Goal: Task Accomplishment & Management: Manage account settings

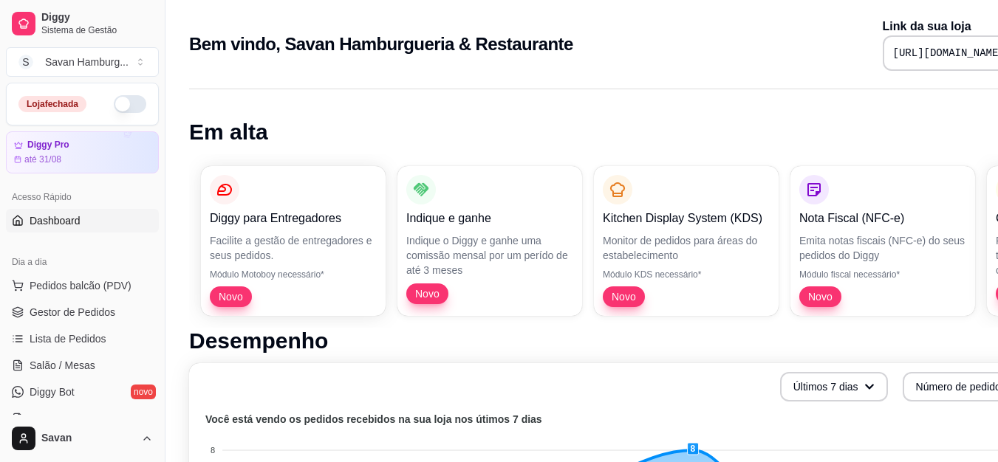
click at [120, 99] on button "button" at bounding box center [130, 104] width 32 height 18
click at [59, 338] on span "Lista de Pedidos" at bounding box center [68, 339] width 77 height 15
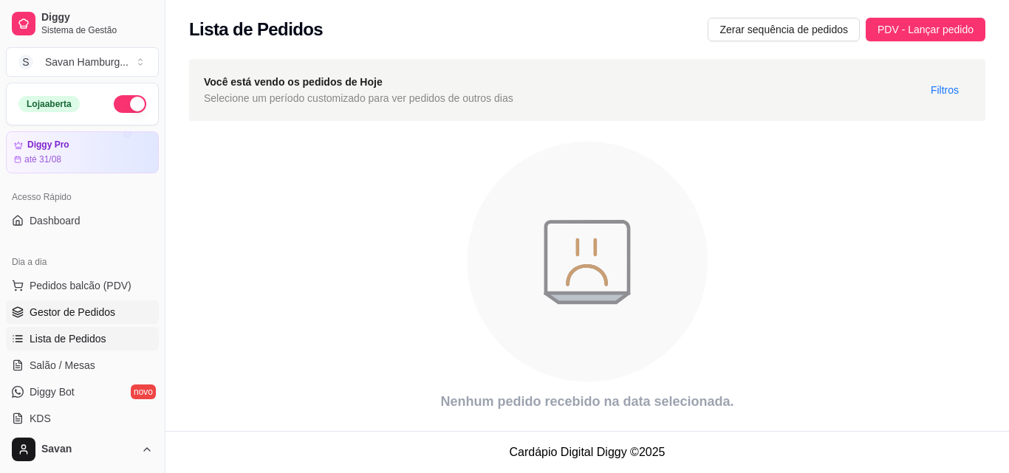
click at [73, 315] on span "Gestor de Pedidos" at bounding box center [73, 312] width 86 height 15
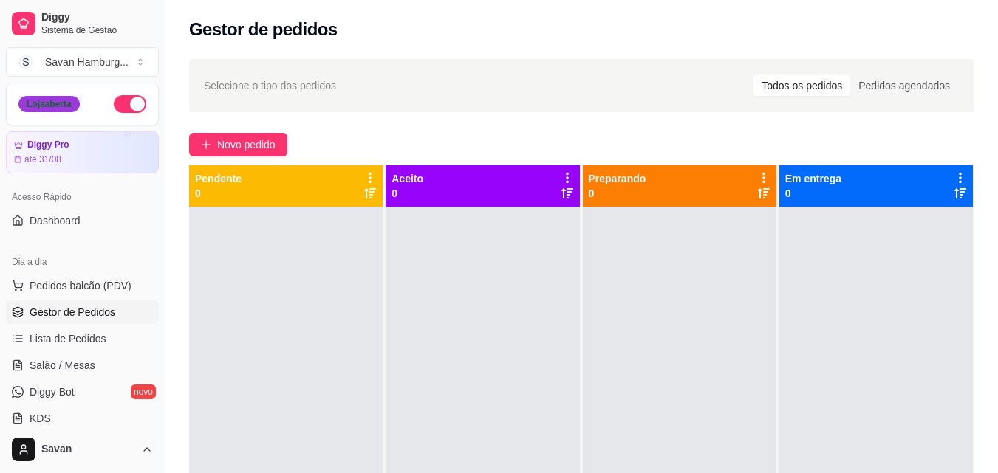
click at [71, 106] on div "Loja aberta" at bounding box center [48, 104] width 61 height 16
click at [215, 150] on button "Novo pedido" at bounding box center [238, 145] width 98 height 24
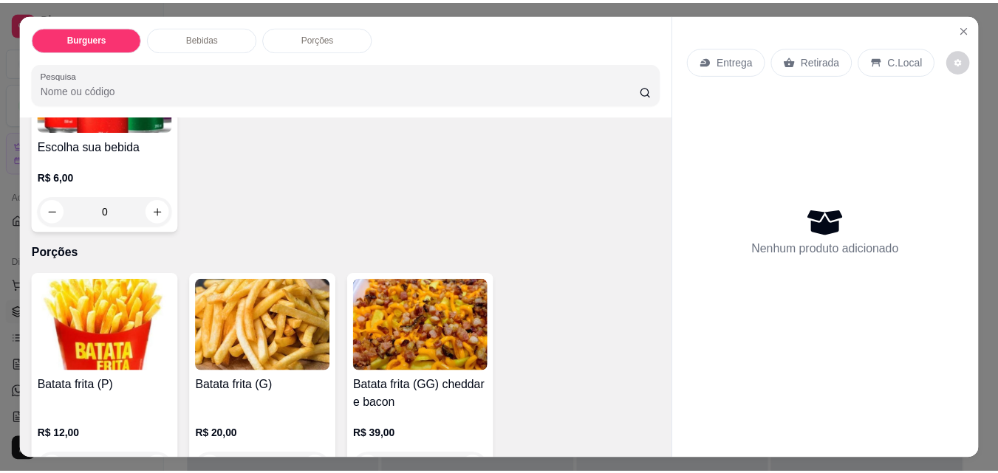
scroll to position [671, 0]
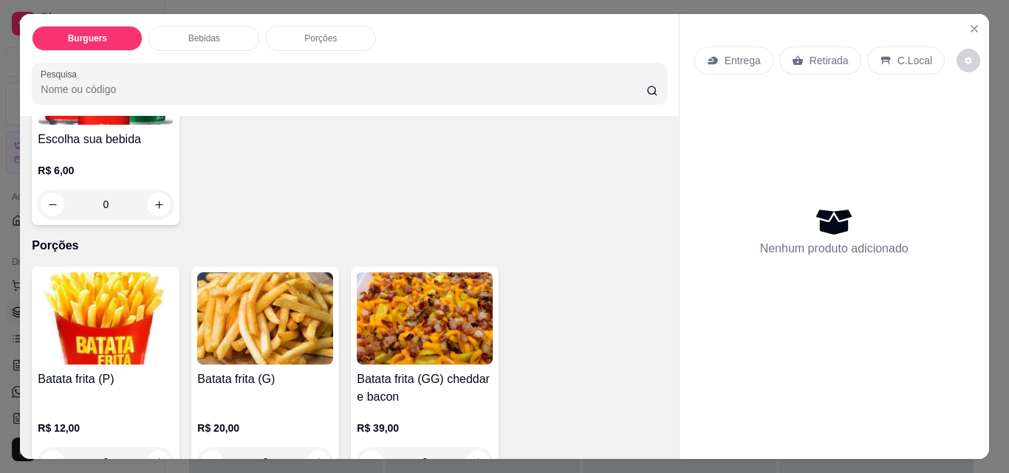
click at [315, 448] on div "0" at bounding box center [265, 463] width 136 height 30
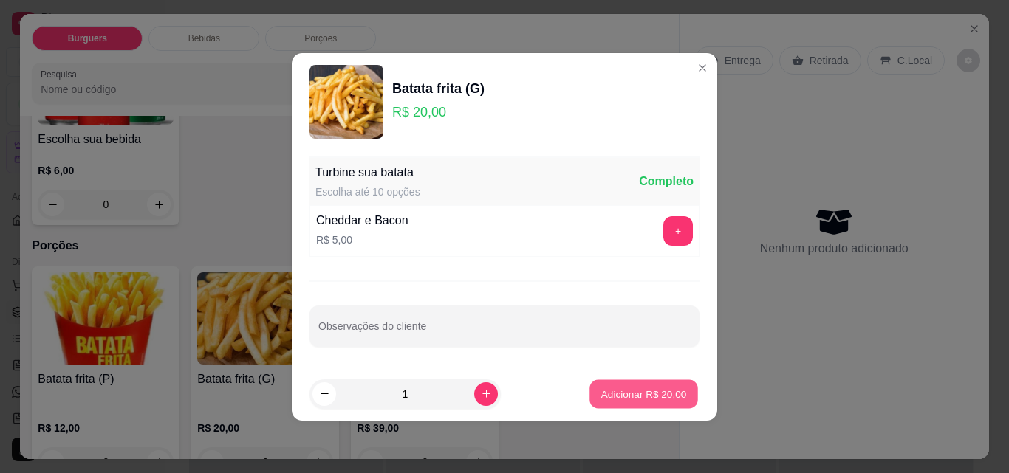
click at [631, 399] on p "Adicionar R$ 20,00" at bounding box center [644, 394] width 86 height 14
type input "1"
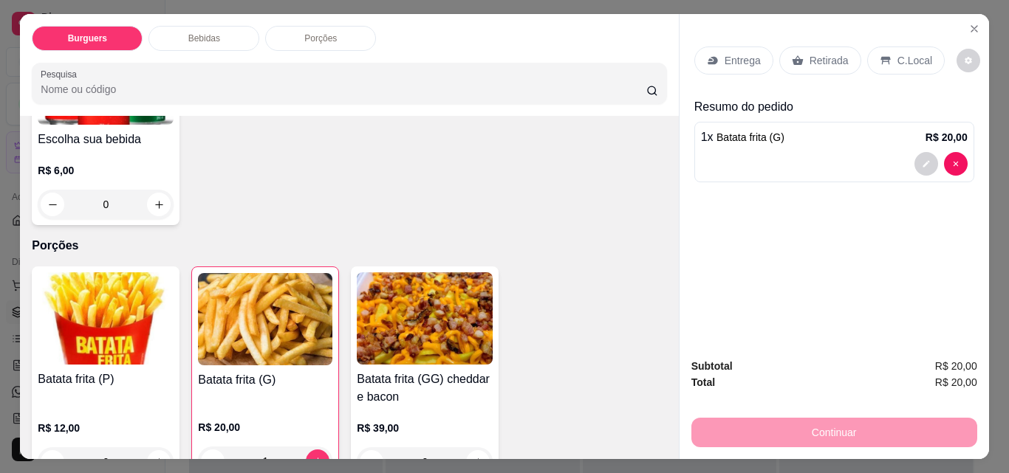
click at [792, 143] on div "1 x Batata frita (G) R$ 20,00" at bounding box center [834, 152] width 280 height 61
click at [770, 55] on div "Entrega Retirada C.Local" at bounding box center [819, 61] width 250 height 28
click at [794, 58] on icon at bounding box center [797, 61] width 11 height 10
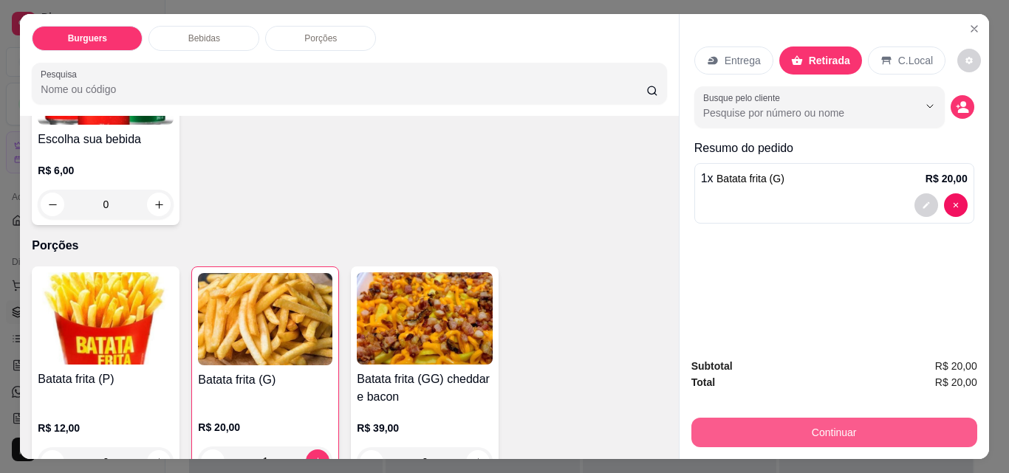
click at [797, 428] on button "Continuar" at bounding box center [834, 433] width 286 height 30
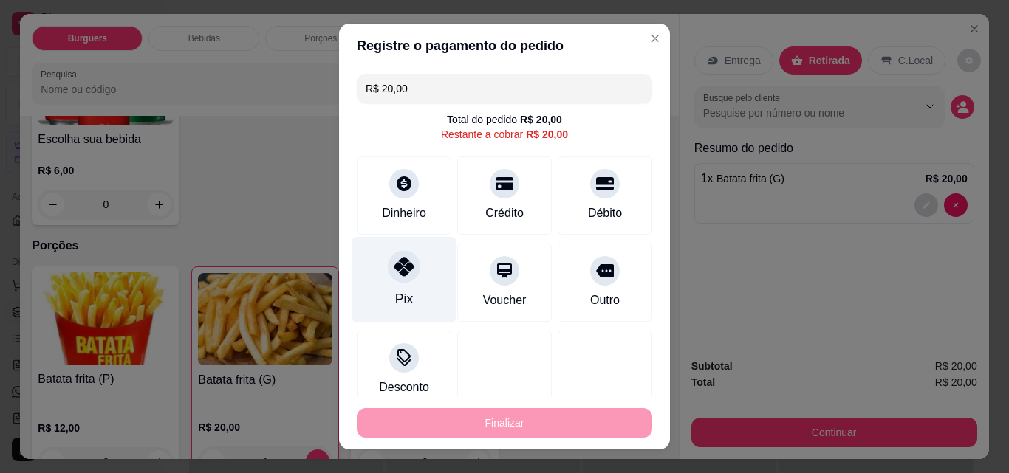
click at [395, 292] on div "Pix" at bounding box center [404, 299] width 18 height 19
type input "R$ 0,00"
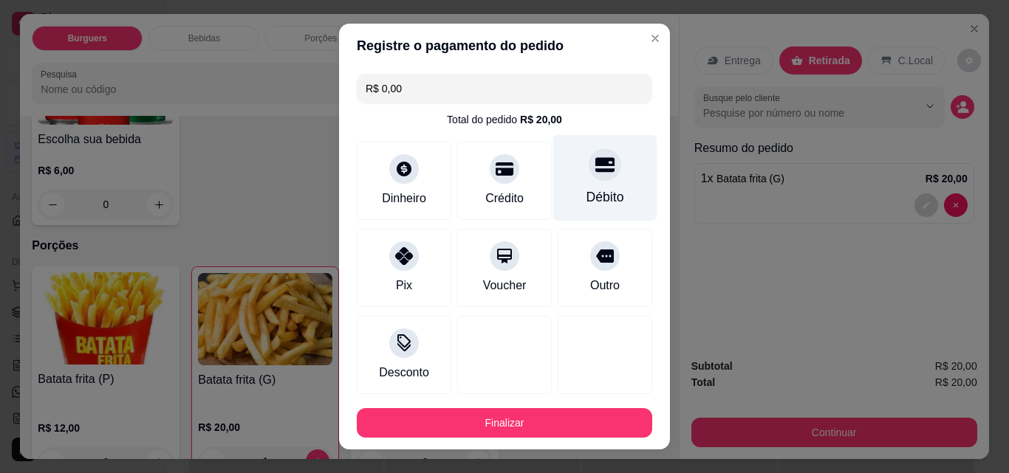
click at [589, 155] on div at bounding box center [605, 164] width 32 height 32
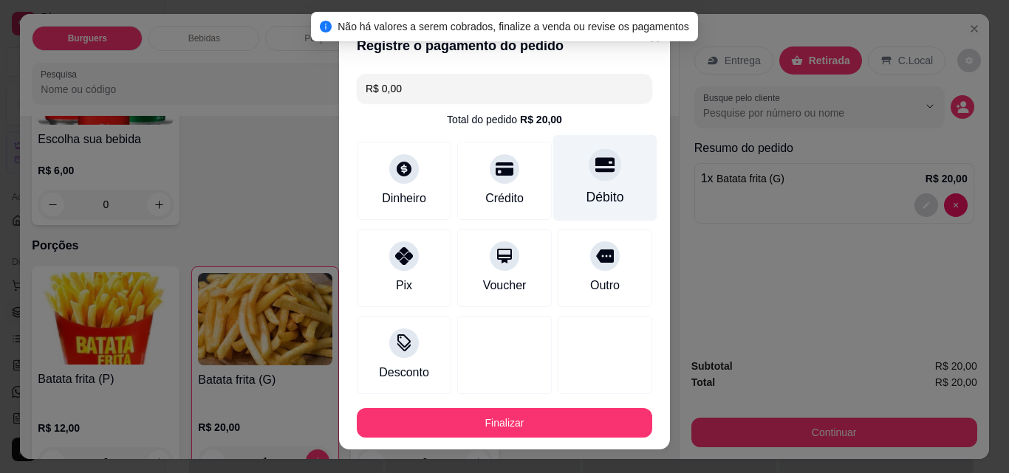
click at [595, 168] on icon at bounding box center [604, 165] width 19 height 15
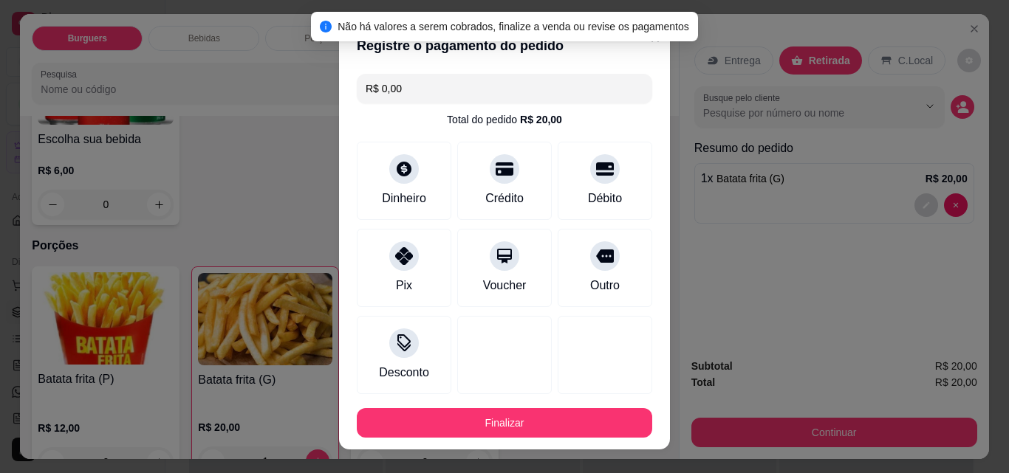
click at [523, 411] on button "Finalizar" at bounding box center [504, 423] width 295 height 30
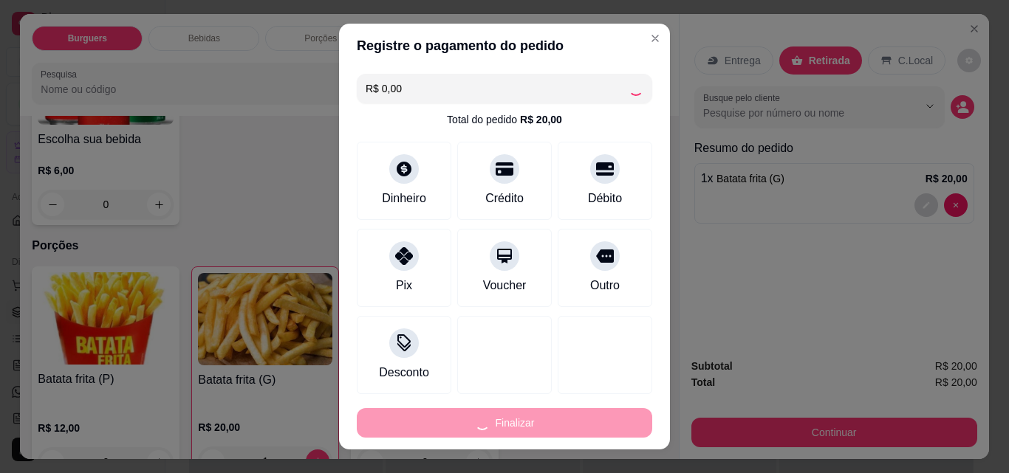
type input "0"
type input "-R$ 20,00"
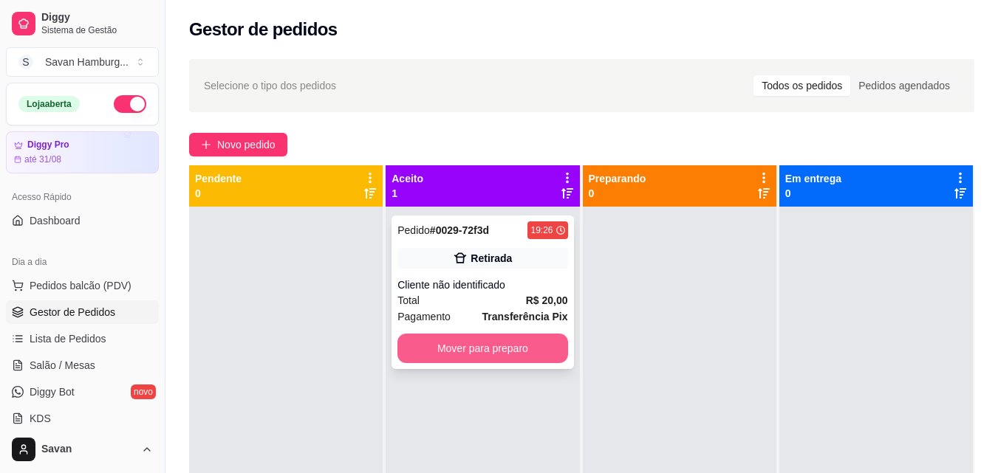
click at [472, 347] on button "Mover para preparo" at bounding box center [482, 349] width 170 height 30
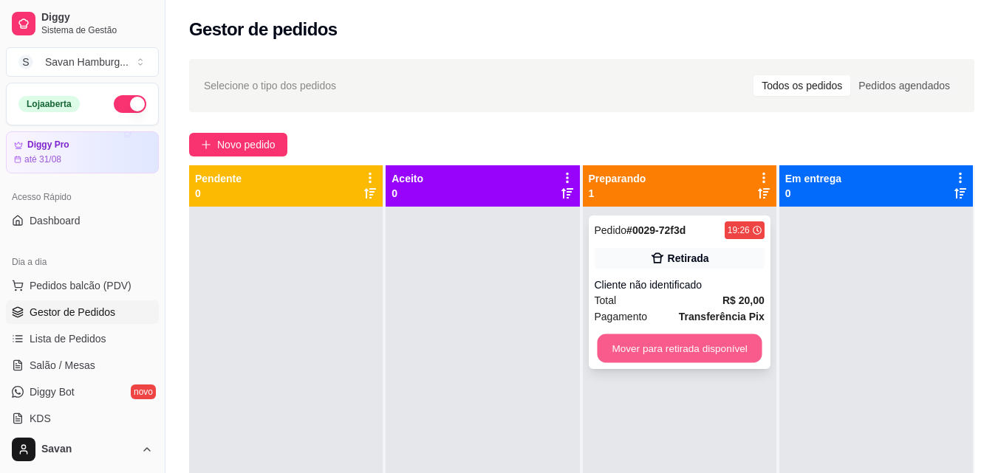
click at [712, 351] on button "Mover para retirada disponível" at bounding box center [679, 349] width 165 height 29
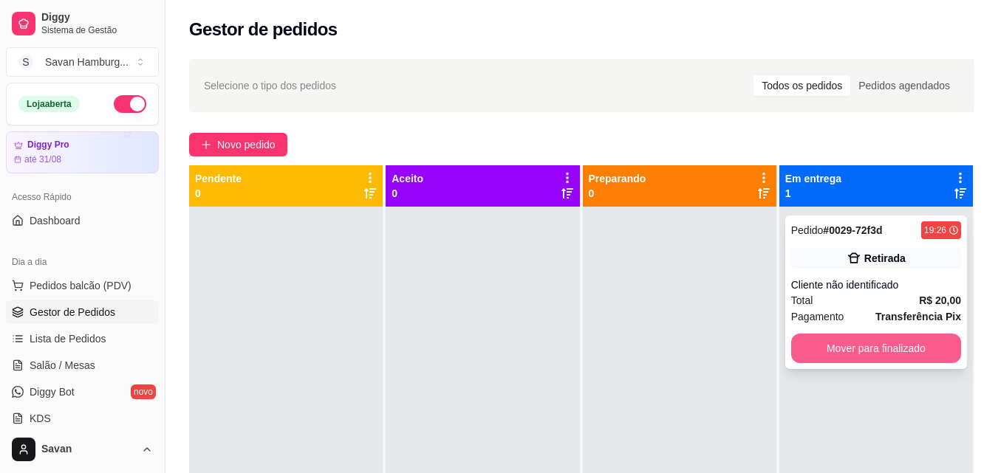
click at [880, 355] on button "Mover para finalizado" at bounding box center [876, 349] width 170 height 30
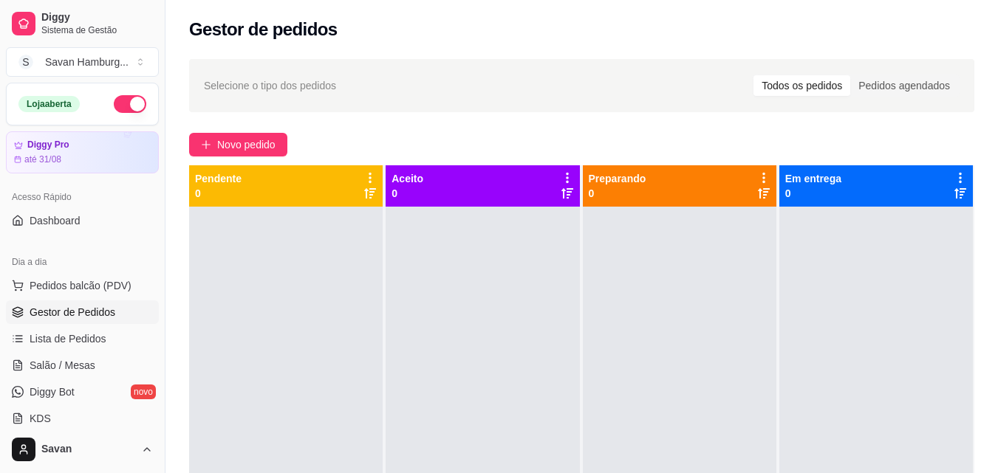
click at [0, 473] on html "Diggy Sistema de Gestão S Savan Hamburg ... Loja aberta Diggy Pro até 31/08 Ace…" at bounding box center [499, 236] width 998 height 473
click at [417, 319] on div at bounding box center [482, 443] width 193 height 473
drag, startPoint x: 262, startPoint y: 446, endPoint x: 268, endPoint y: 465, distance: 19.4
click at [268, 465] on div at bounding box center [285, 443] width 193 height 473
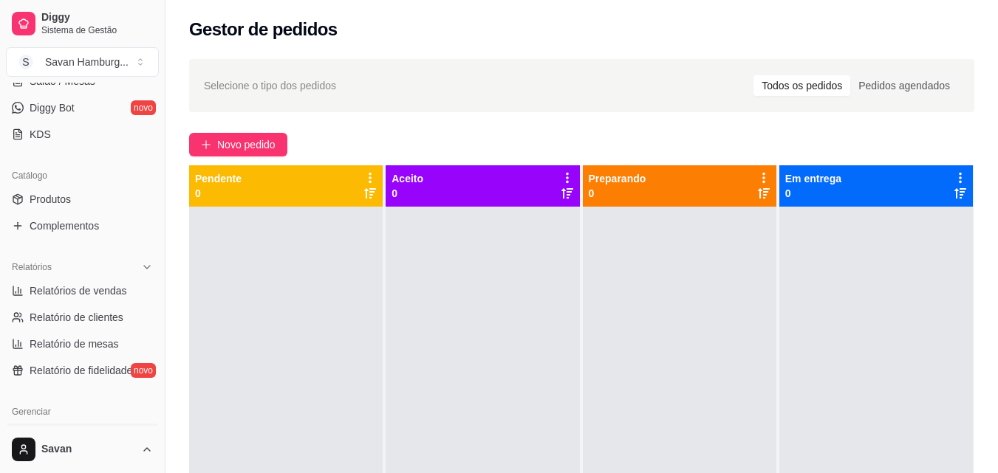
scroll to position [369, 0]
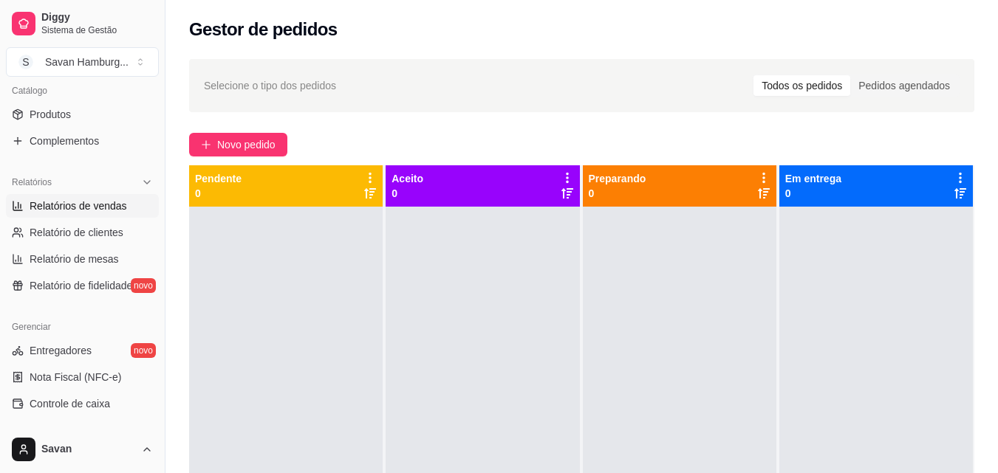
click at [95, 199] on span "Relatórios de vendas" at bounding box center [78, 206] width 97 height 15
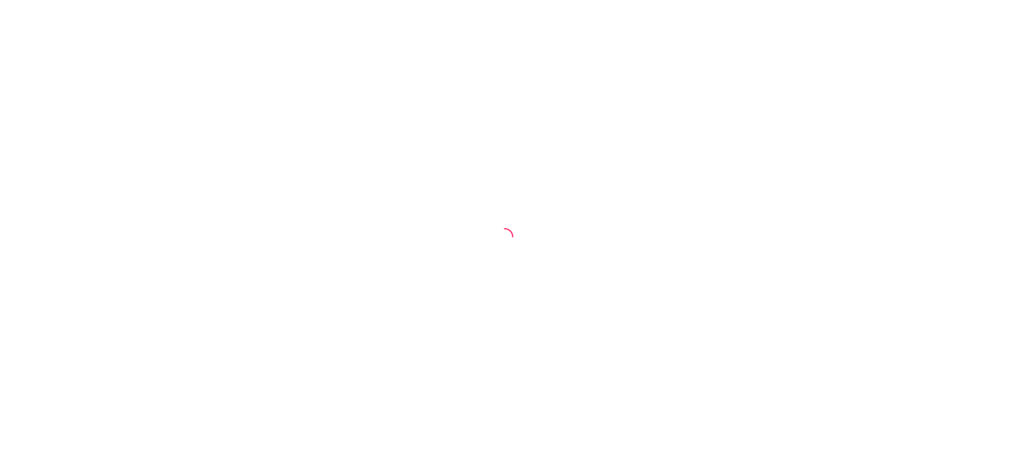
select select "ALL"
select select "0"
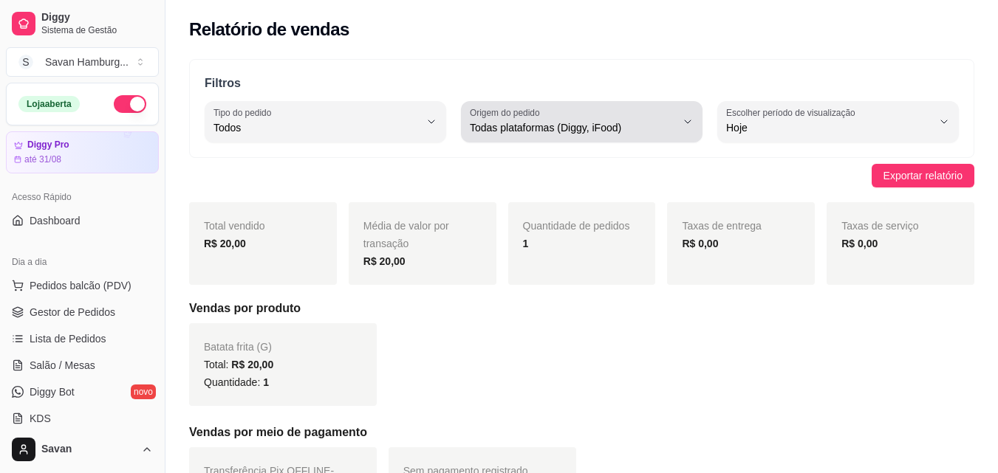
click at [640, 113] on div "Todas plataformas (Diggy, iFood)" at bounding box center [573, 122] width 206 height 30
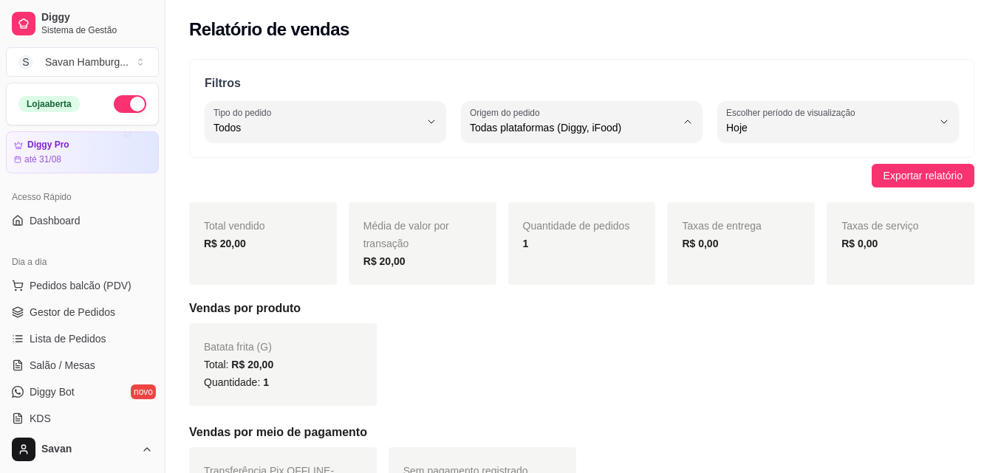
click at [551, 194] on span "Diggy" at bounding box center [574, 187] width 195 height 14
type input "DIGGY"
select select "DIGGY"
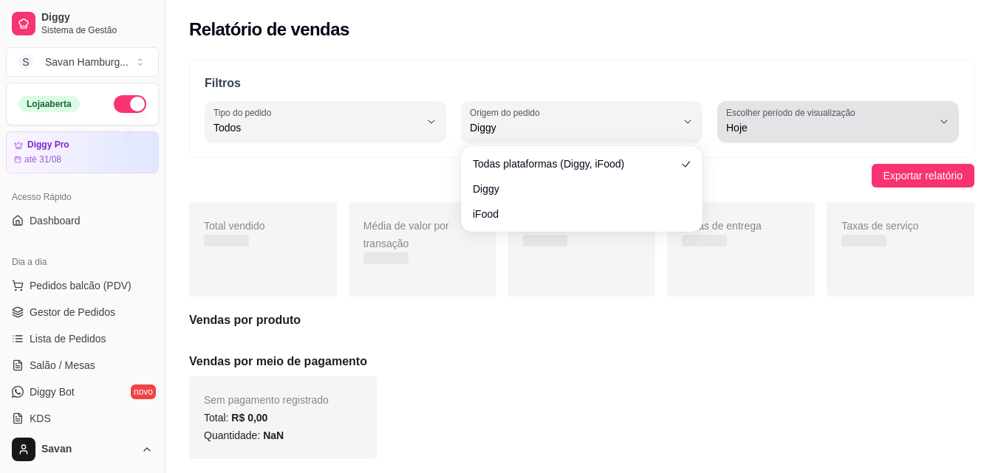
click at [806, 112] on label "Escolher período de visualização" at bounding box center [793, 112] width 134 height 13
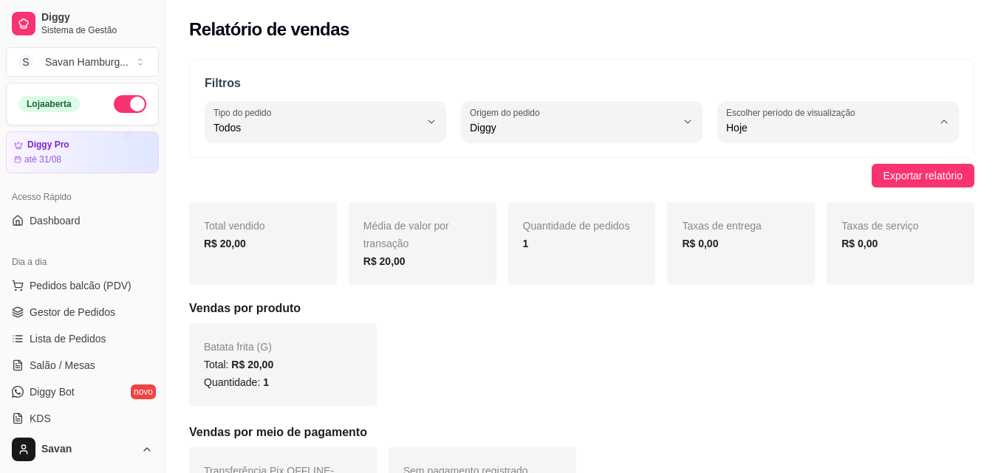
click at [754, 188] on span "Ontem" at bounding box center [830, 187] width 195 height 14
type input "1"
select select "1"
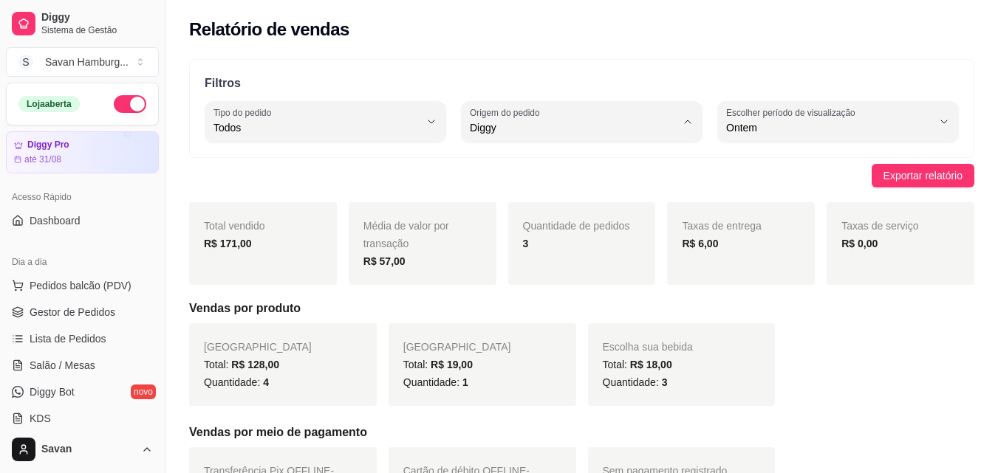
click at [526, 166] on body "Diggy Sistema de Gestão S Savan Hamburg ... Loja aberta Diggy Pro até 31/08 Ace…" at bounding box center [499, 236] width 998 height 473
type input "ALL"
select select "ALL"
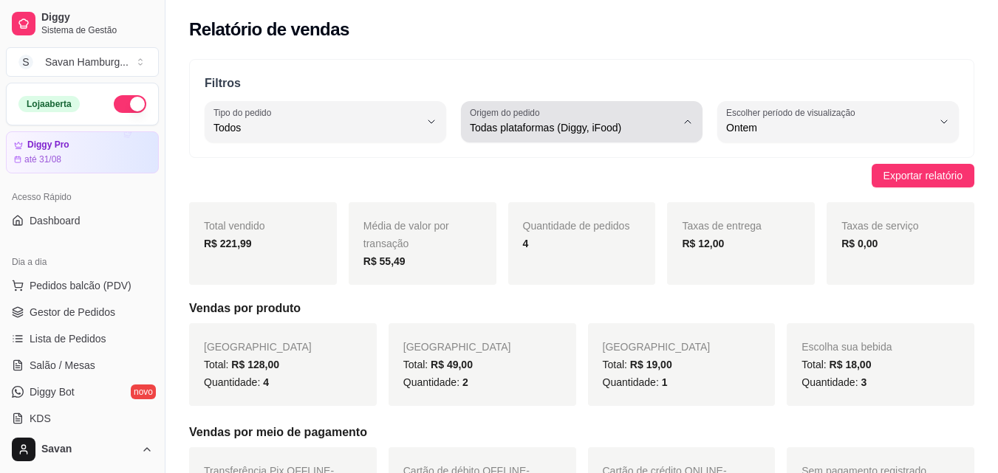
click at [544, 121] on span "Todas plataformas (Diggy, iFood)" at bounding box center [573, 127] width 206 height 15
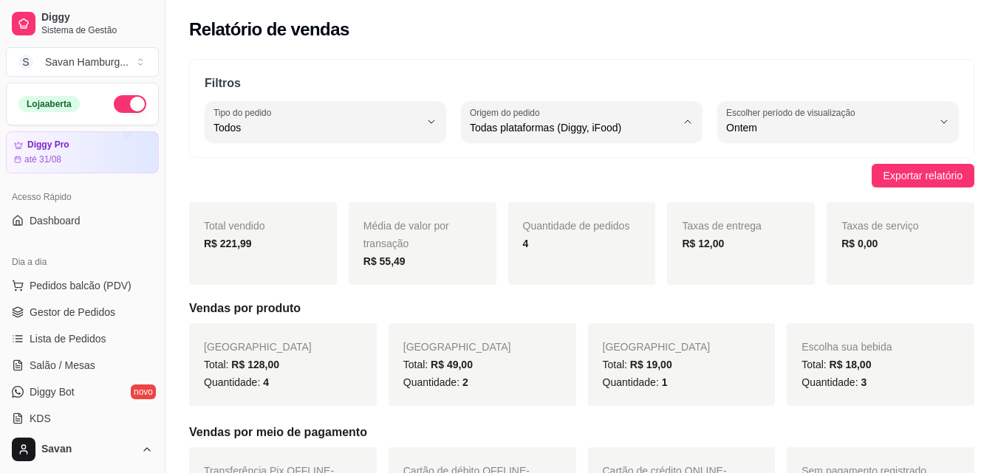
click at [497, 193] on span "Diggy" at bounding box center [574, 187] width 195 height 14
type input "DIGGY"
select select "DIGGY"
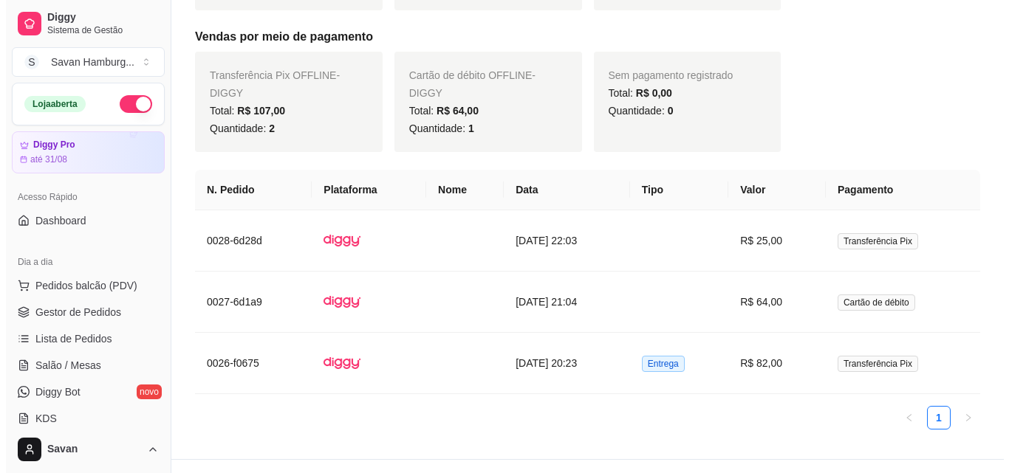
scroll to position [399, 0]
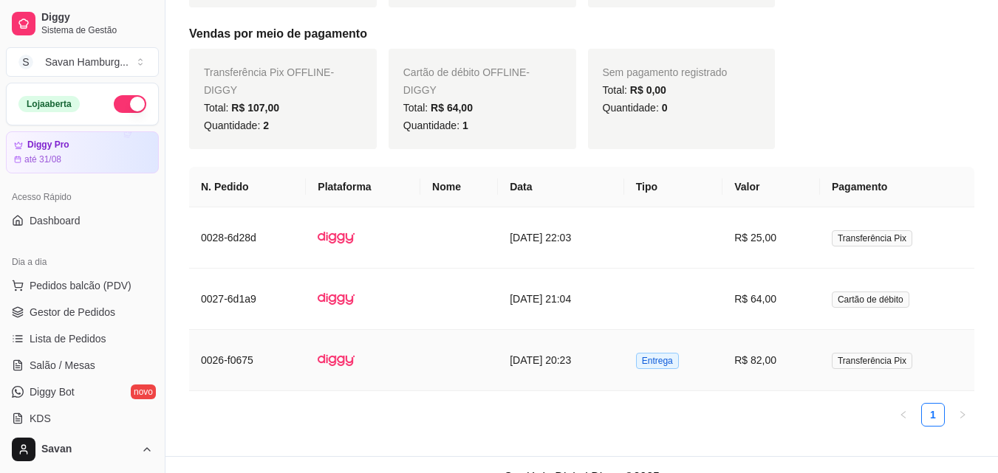
click at [790, 362] on td "R$ 82,00" at bounding box center [770, 360] width 97 height 61
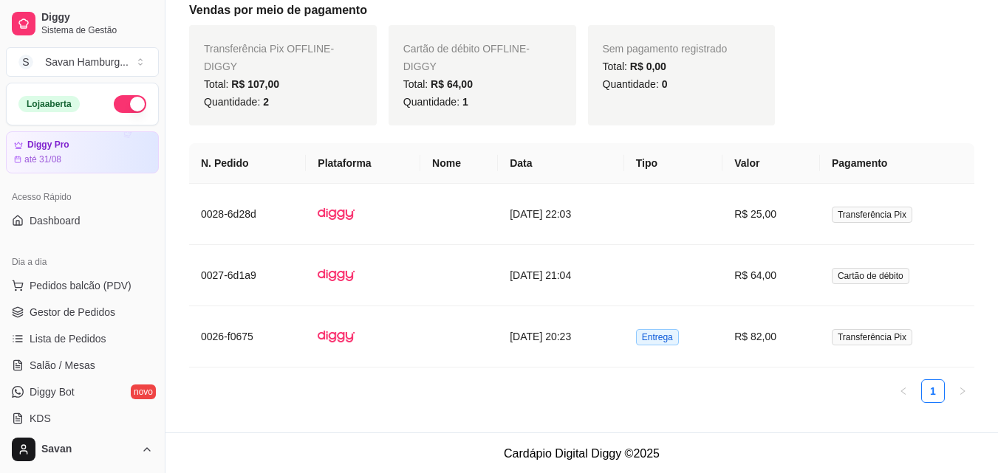
scroll to position [421, 0]
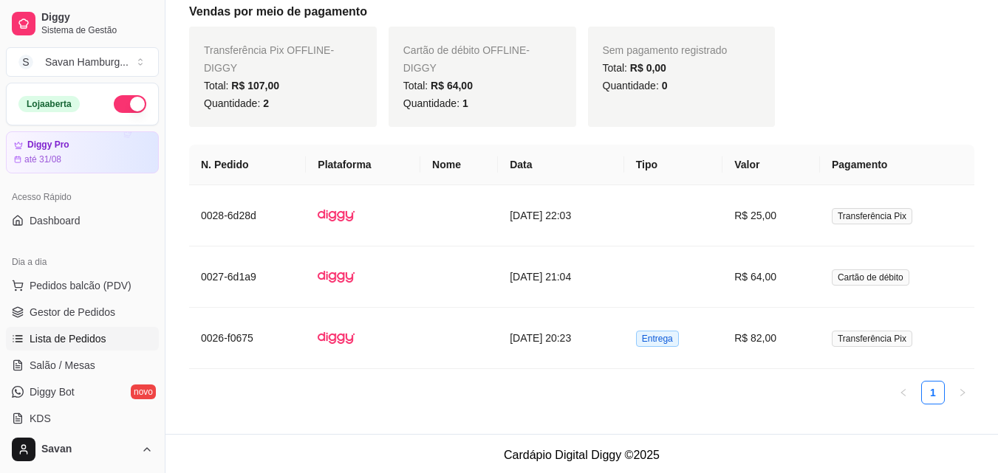
click at [55, 335] on span "Lista de Pedidos" at bounding box center [68, 339] width 77 height 15
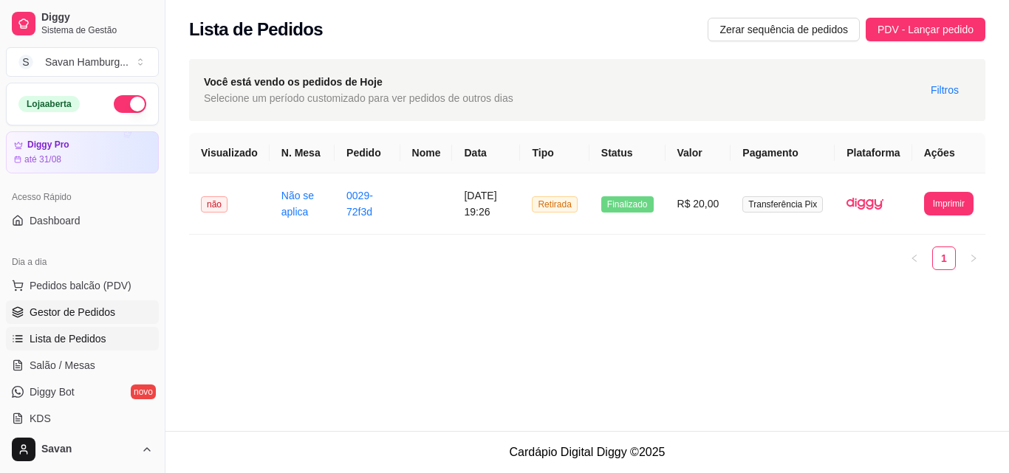
click at [72, 309] on span "Gestor de Pedidos" at bounding box center [73, 312] width 86 height 15
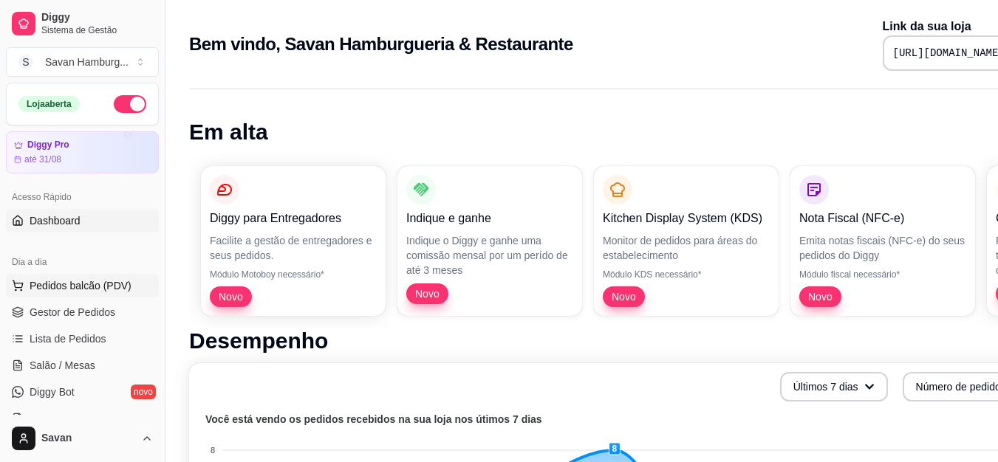
click at [103, 279] on span "Pedidos balcão (PDV)" at bounding box center [81, 285] width 102 height 15
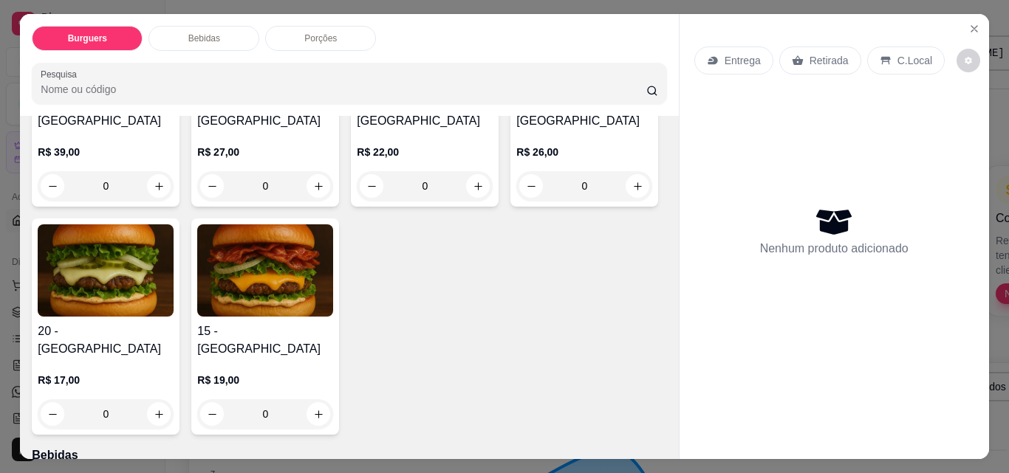
scroll to position [295, 0]
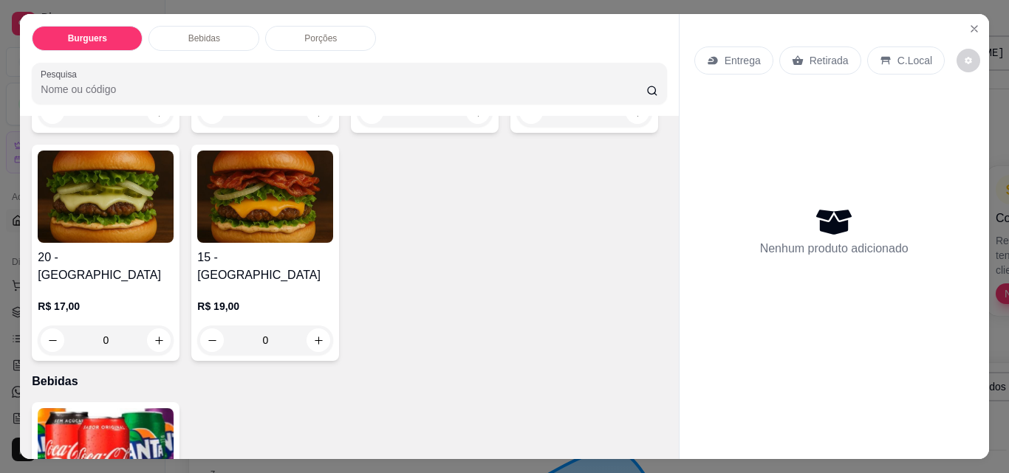
click at [333, 326] on div "0" at bounding box center [265, 341] width 136 height 30
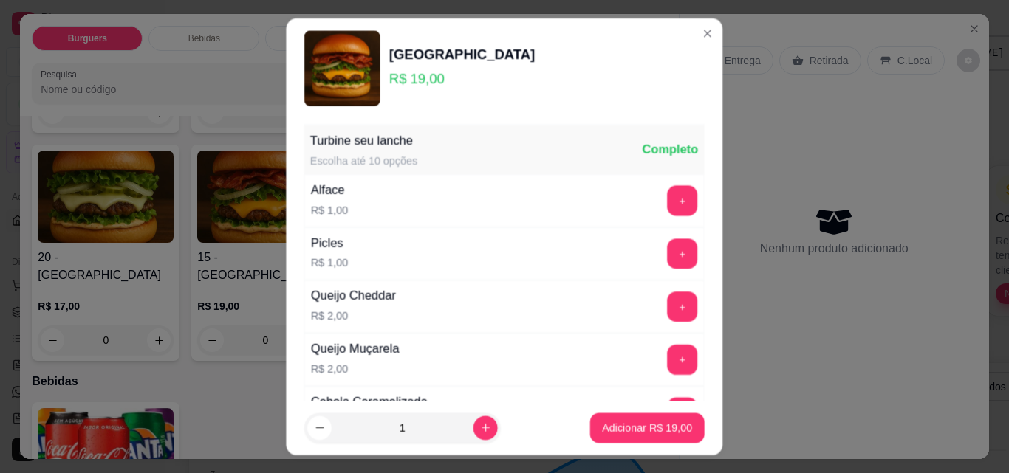
click at [467, 297] on div "Queijo Cheddar R$ 2,00 +" at bounding box center [504, 307] width 400 height 53
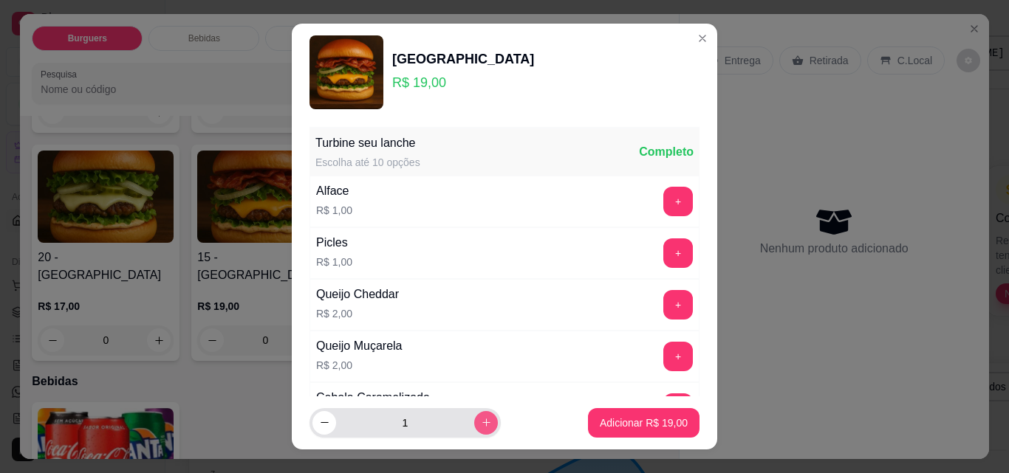
click at [474, 416] on button "increase-product-quantity" at bounding box center [486, 423] width 24 height 24
type input "2"
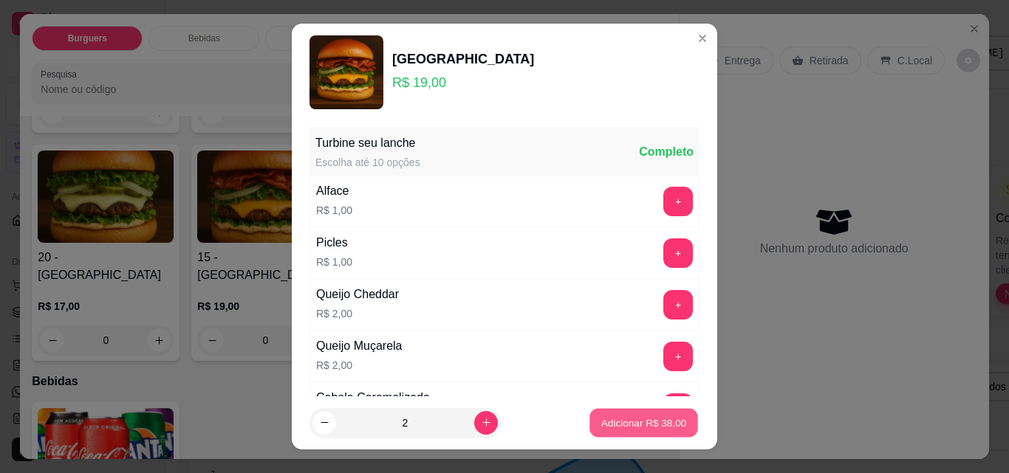
click at [617, 424] on p "Adicionar R$ 38,00" at bounding box center [644, 423] width 86 height 14
type input "2"
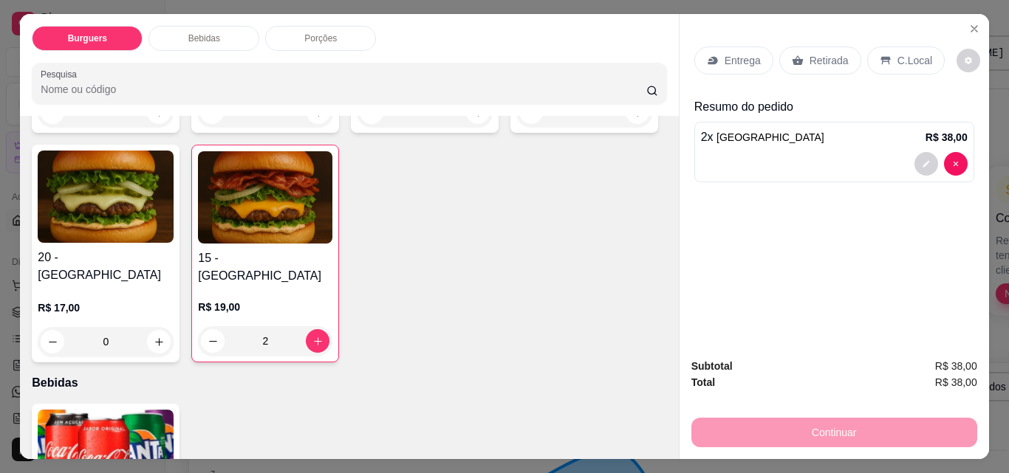
click at [809, 53] on p "Retirada" at bounding box center [828, 60] width 39 height 15
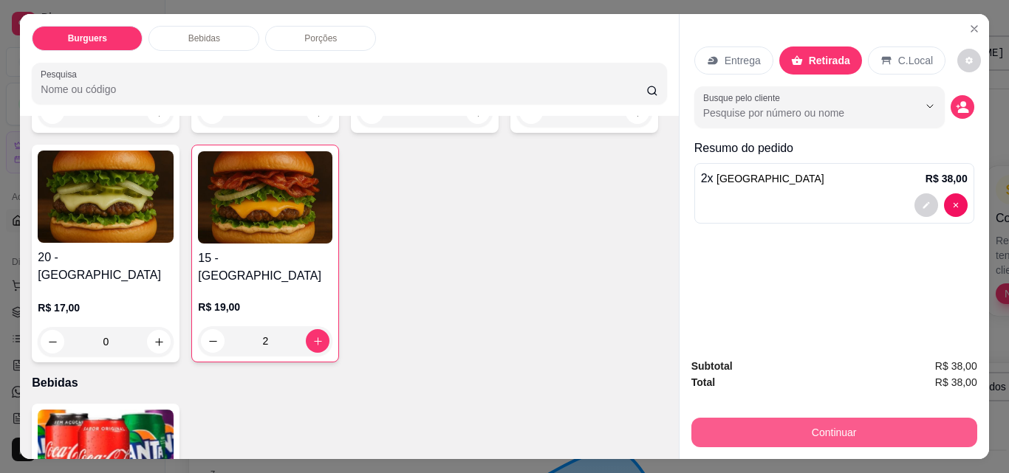
click at [789, 431] on button "Continuar" at bounding box center [834, 433] width 286 height 30
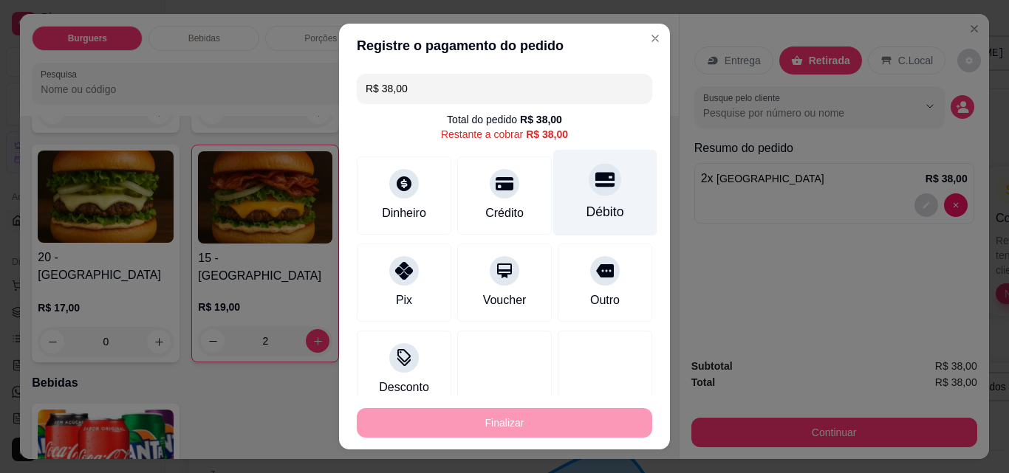
click at [595, 195] on div "Débito" at bounding box center [605, 193] width 104 height 86
type input "R$ 0,00"
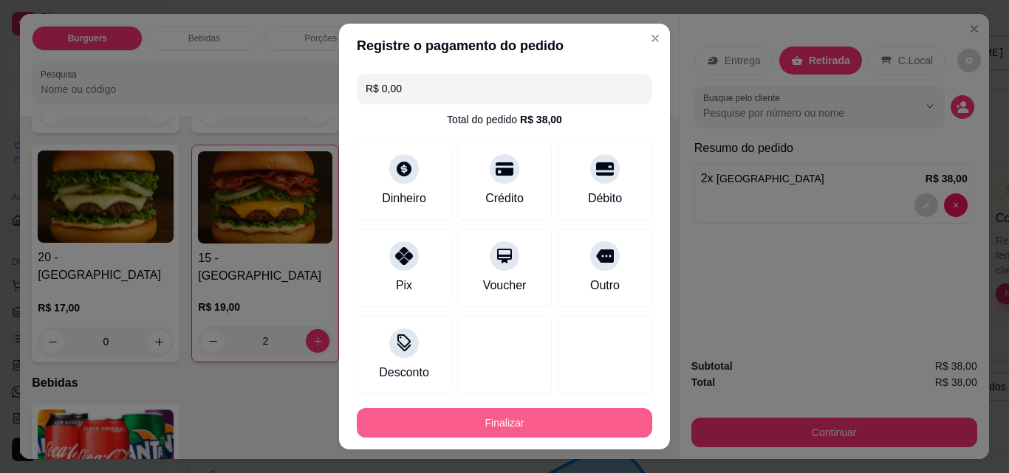
click at [550, 422] on button "Finalizar" at bounding box center [504, 423] width 295 height 30
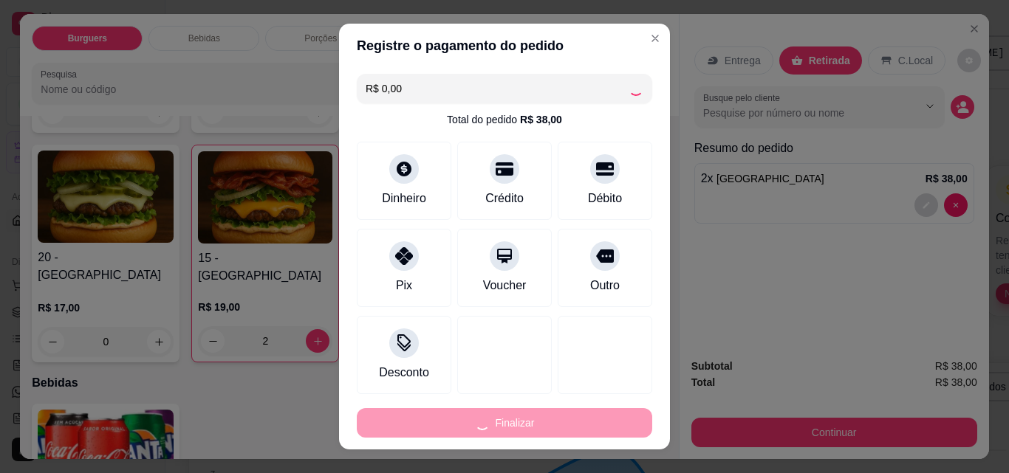
type input "0"
type input "-R$ 38,00"
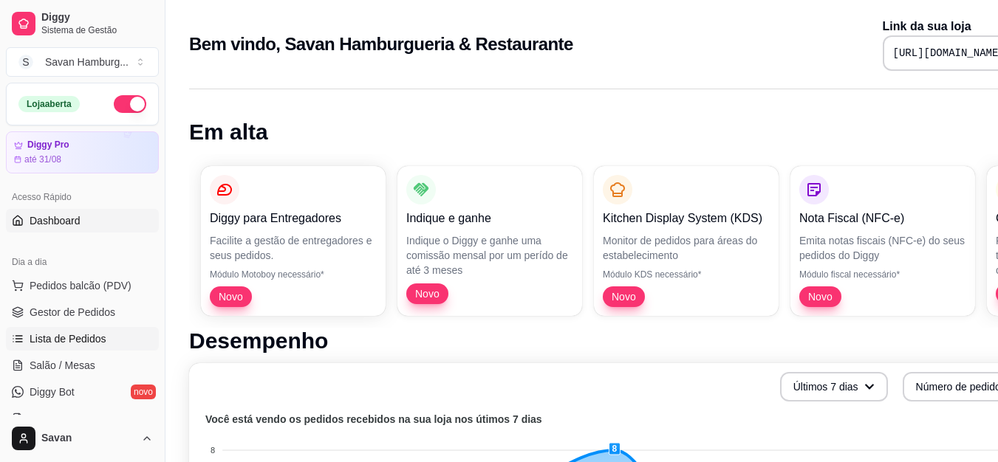
click at [87, 342] on span "Lista de Pedidos" at bounding box center [68, 339] width 77 height 15
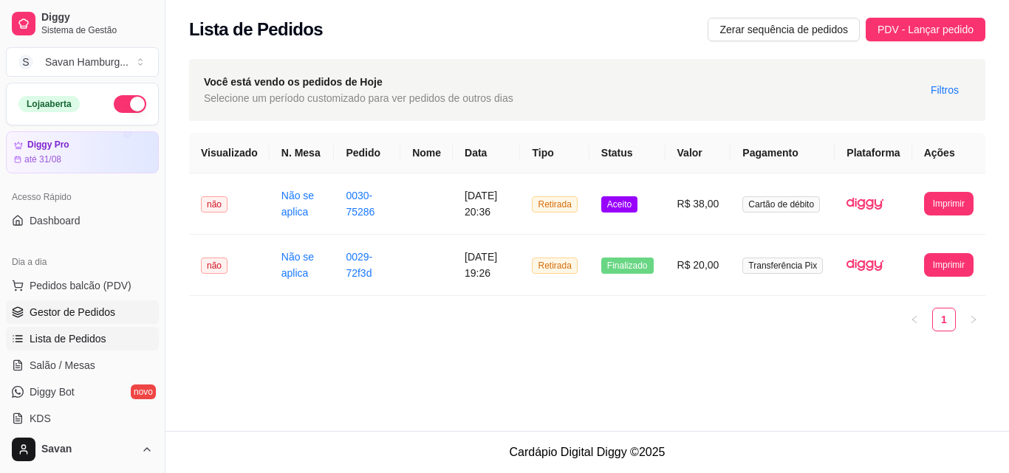
click at [68, 308] on span "Gestor de Pedidos" at bounding box center [73, 312] width 86 height 15
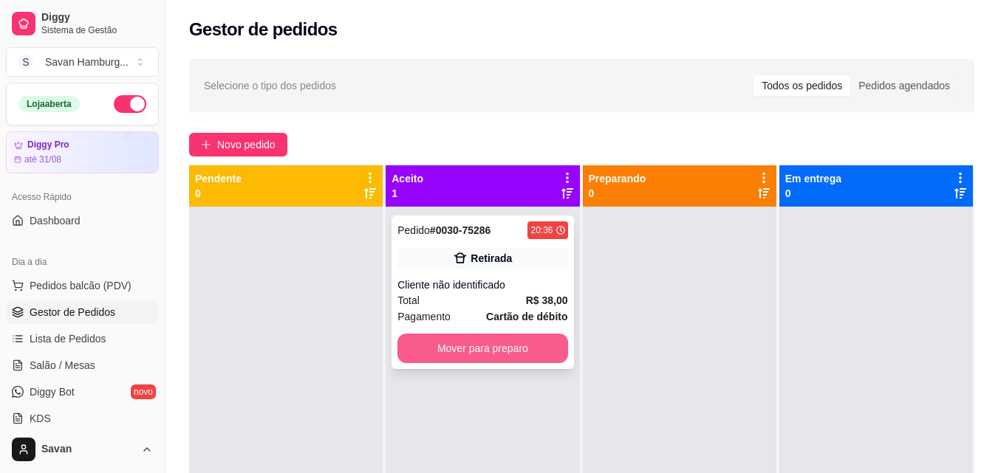
click at [484, 355] on button "Mover para preparo" at bounding box center [482, 349] width 170 height 30
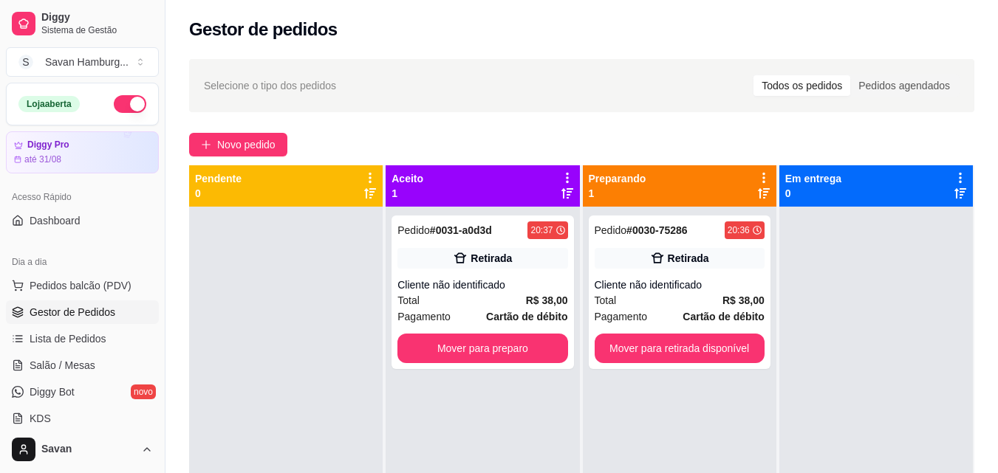
drag, startPoint x: 536, startPoint y: 75, endPoint x: 265, endPoint y: 295, distance: 348.7
click at [265, 295] on div at bounding box center [285, 443] width 193 height 473
click at [79, 340] on span "Lista de Pedidos" at bounding box center [68, 339] width 77 height 15
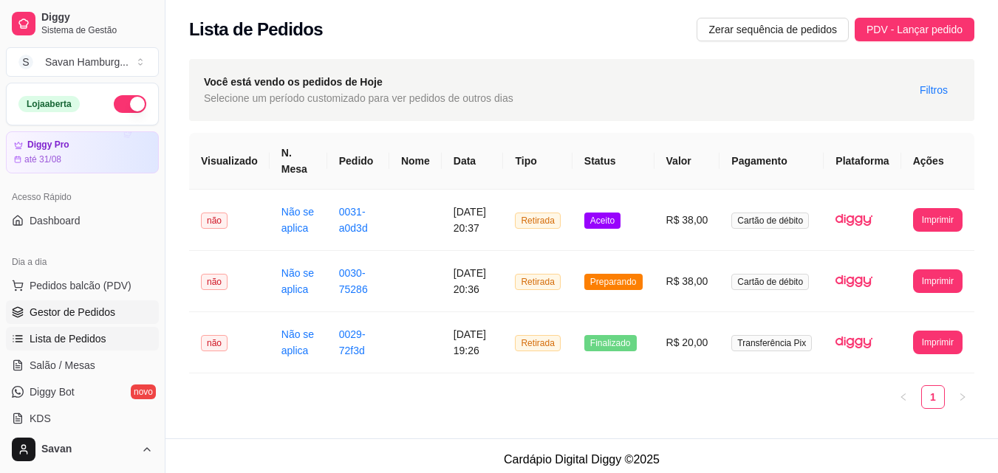
click at [99, 309] on span "Gestor de Pedidos" at bounding box center [73, 312] width 86 height 15
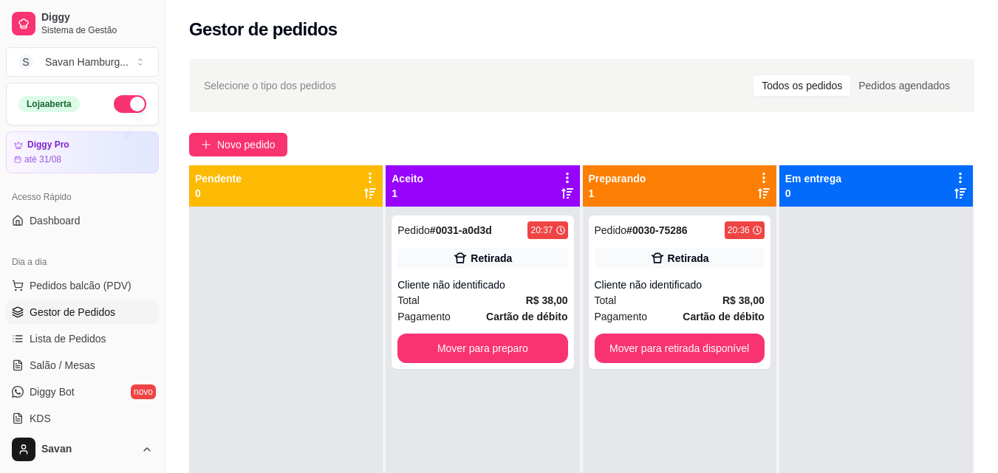
click at [561, 176] on icon at bounding box center [567, 177] width 13 height 13
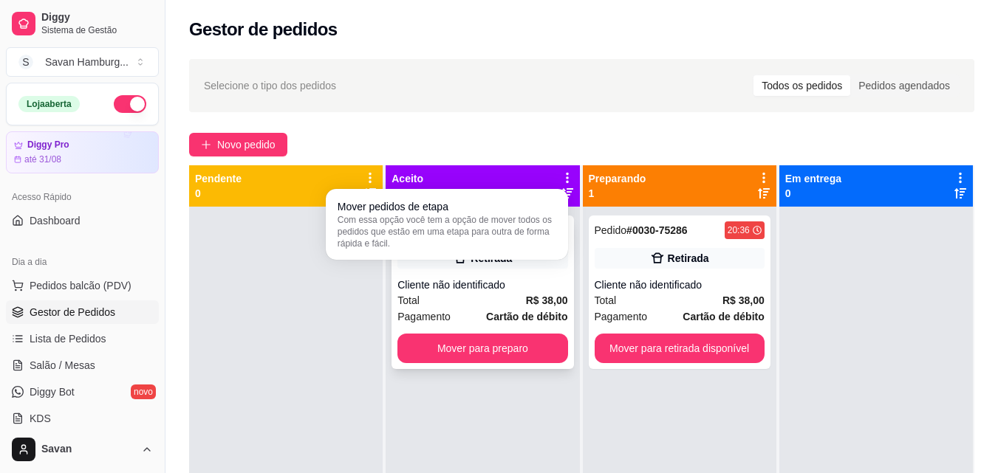
click at [455, 278] on div "Cliente não identificado" at bounding box center [482, 285] width 170 height 15
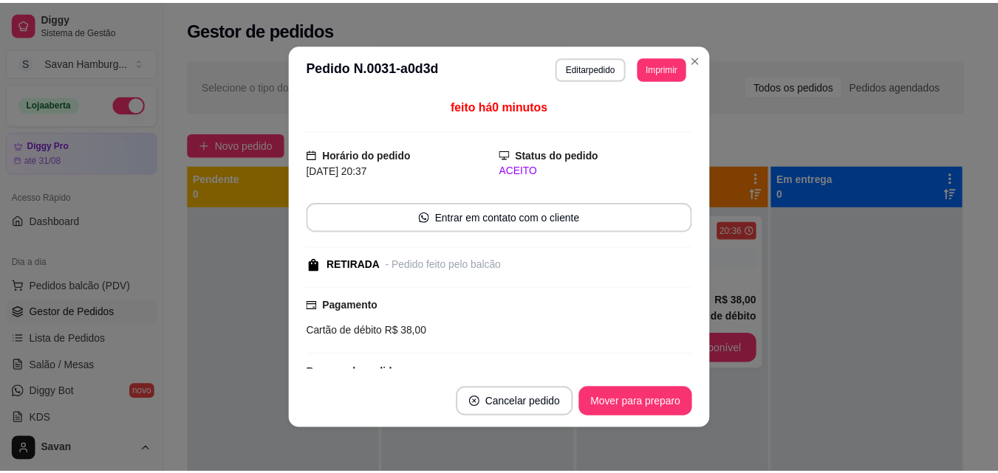
scroll to position [109, 0]
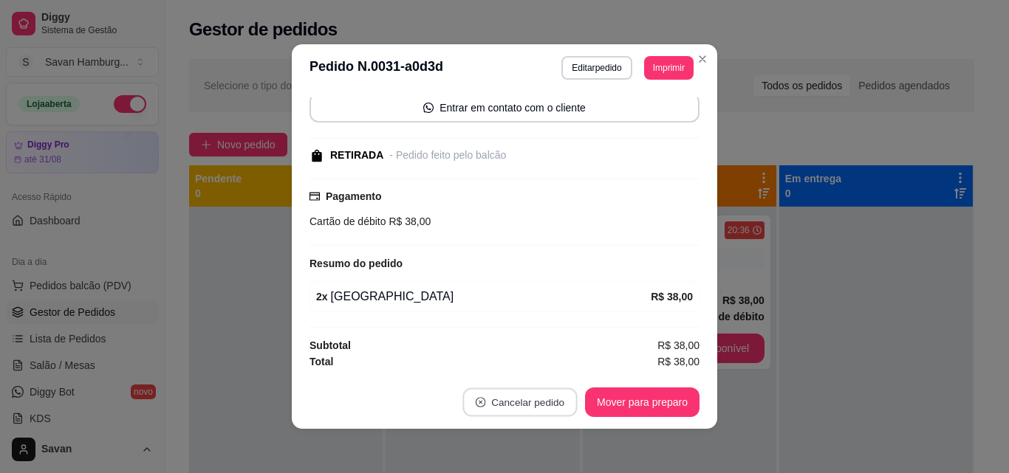
click at [504, 410] on button "Cancelar pedido" at bounding box center [519, 402] width 114 height 29
click at [518, 408] on button "Cancelar pedido" at bounding box center [519, 402] width 114 height 29
click at [516, 401] on button "Cancelar pedido" at bounding box center [519, 402] width 114 height 29
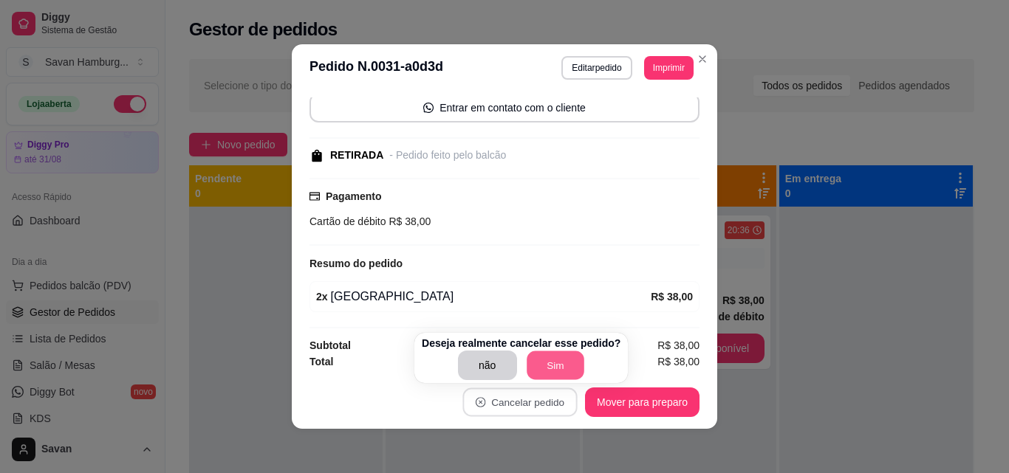
click at [552, 362] on button "Sim" at bounding box center [556, 366] width 58 height 29
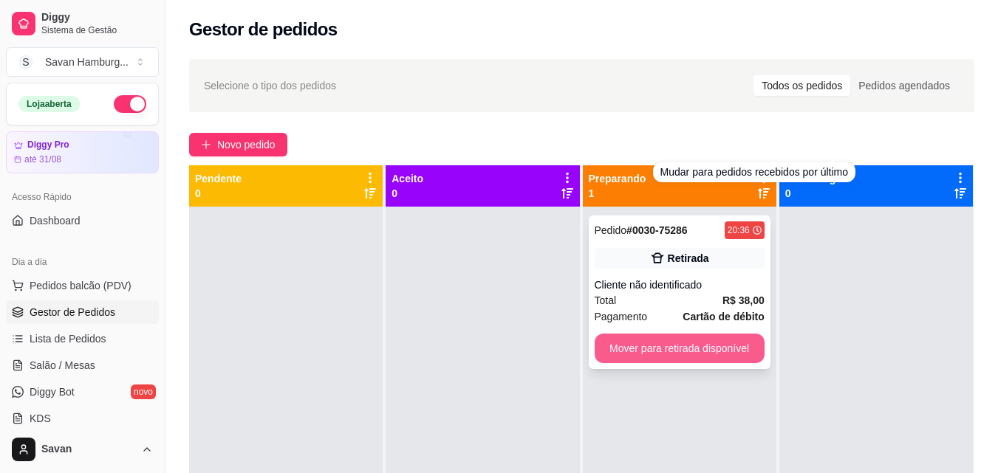
click at [676, 346] on button "Mover para retirada disponível" at bounding box center [680, 349] width 170 height 30
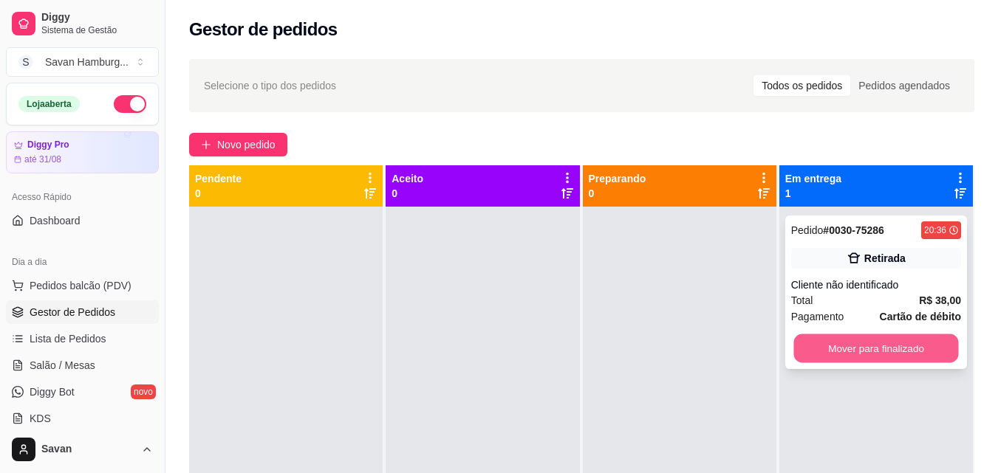
click at [817, 347] on button "Mover para finalizado" at bounding box center [875, 349] width 165 height 29
